Goal: Share content: Share content

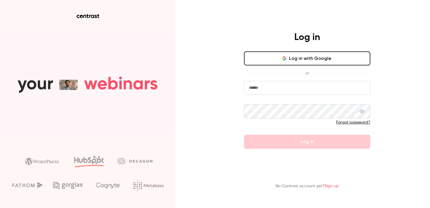
click at [289, 65] on button "Log in with Google" at bounding box center [307, 58] width 126 height 14
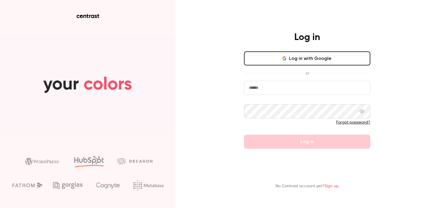
click at [308, 58] on button "Log in with Google" at bounding box center [307, 58] width 126 height 14
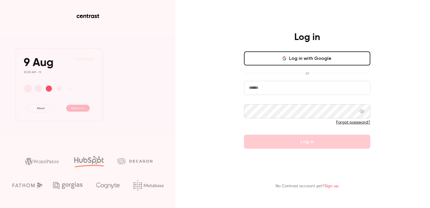
click at [297, 56] on button "Log in with Google" at bounding box center [307, 58] width 126 height 14
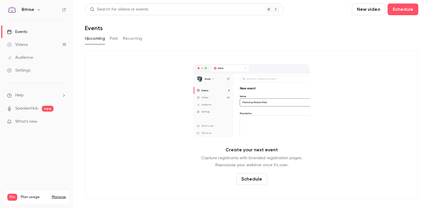
click at [32, 47] on link "Videos 18" at bounding box center [36, 44] width 73 height 13
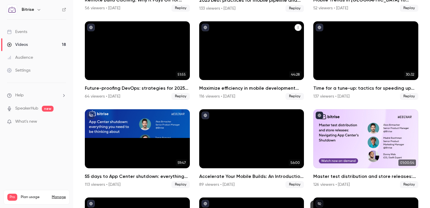
scroll to position [206, 0]
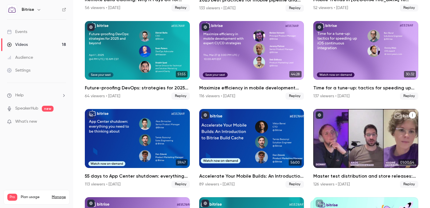
click at [351, 125] on div "Master test distribution and store releases: Navigating App Center's shutdown" at bounding box center [365, 138] width 105 height 59
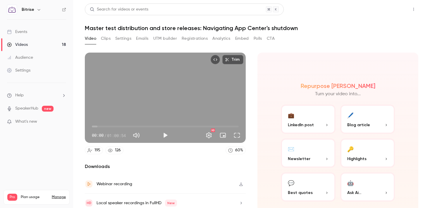
click at [400, 11] on button "Share" at bounding box center [392, 10] width 23 height 12
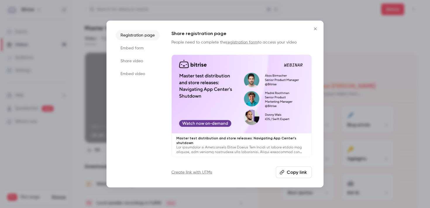
click at [141, 51] on li "Embed form" at bounding box center [138, 48] width 44 height 11
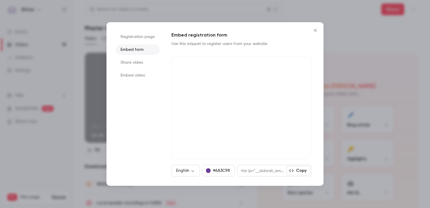
click at [141, 59] on li "Share video" at bounding box center [138, 62] width 44 height 11
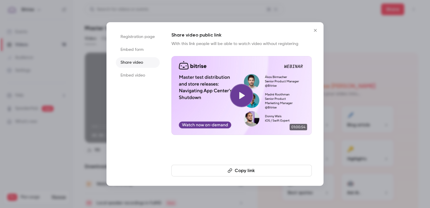
click at [246, 174] on button "Copy link" at bounding box center [241, 171] width 140 height 12
click at [352, 31] on div at bounding box center [215, 104] width 430 height 208
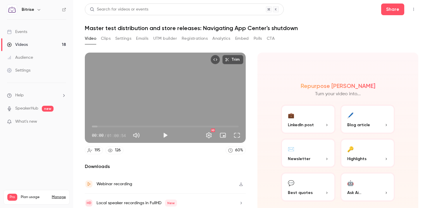
click at [164, 28] on h1 "Master test distribution and store releases: Navigating App Center's shutdown" at bounding box center [251, 28] width 333 height 7
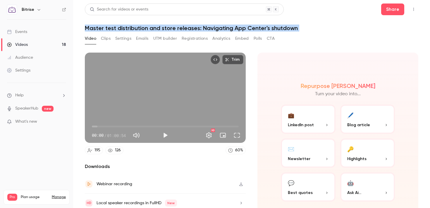
click at [164, 28] on h1 "Master test distribution and store releases: Navigating App Center's shutdown" at bounding box center [251, 28] width 333 height 7
copy div "Master test distribution and store releases: Navigating App Center's shutdown V…"
click at [387, 13] on button "Share" at bounding box center [392, 10] width 23 height 12
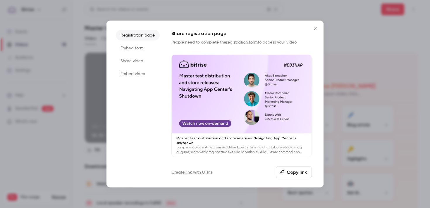
click at [130, 65] on li "Share video" at bounding box center [138, 61] width 44 height 11
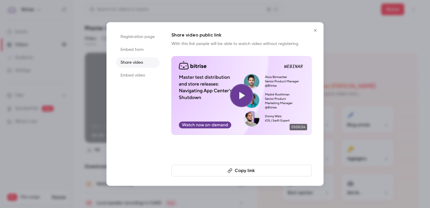
click at [234, 175] on button "Copy link" at bounding box center [241, 171] width 140 height 12
